Goal: Information Seeking & Learning: Learn about a topic

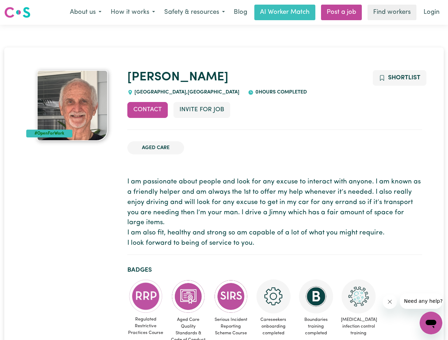
click at [85, 12] on button "About us" at bounding box center [85, 12] width 41 height 15
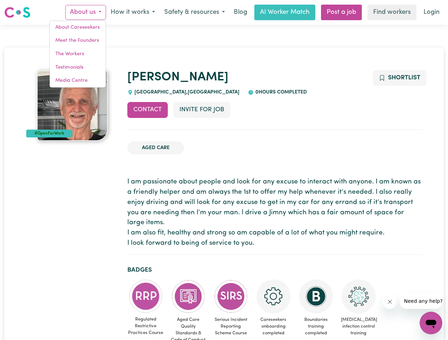
click at [132, 12] on button "How it works" at bounding box center [133, 12] width 54 height 15
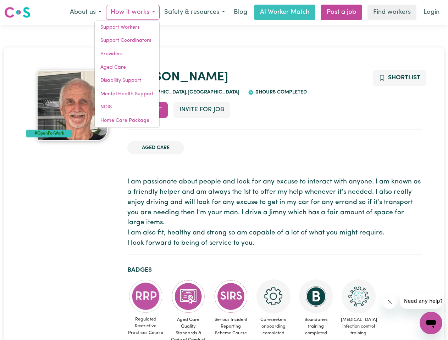
click at [194, 12] on button "Safety & resources" at bounding box center [194, 12] width 70 height 15
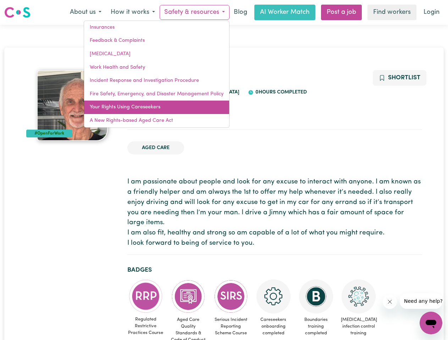
click at [147, 110] on link "Your Rights Using Careseekers" at bounding box center [156, 107] width 145 height 13
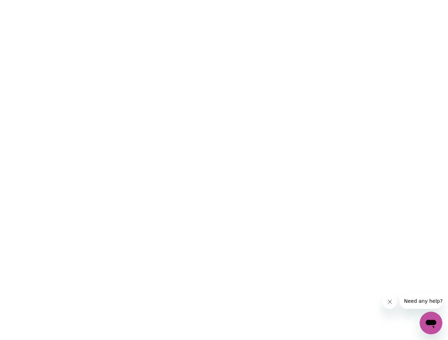
click at [201, 0] on html at bounding box center [224, 0] width 448 height 0
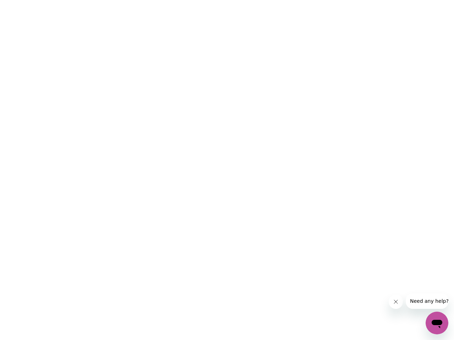
click at [399, 0] on html at bounding box center [227, 0] width 454 height 0
click at [146, 0] on html at bounding box center [227, 0] width 454 height 0
click at [188, 0] on html at bounding box center [227, 0] width 454 height 0
